Goal: Find contact information: Find contact information

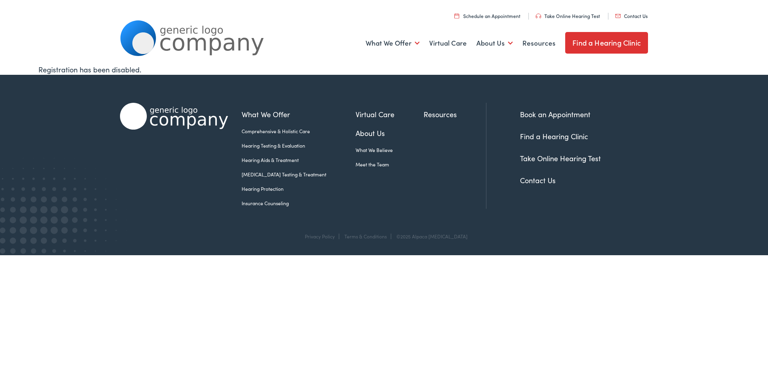
click at [641, 16] on link "Contact Us" at bounding box center [631, 15] width 32 height 7
